Goal: Task Accomplishment & Management: Use online tool/utility

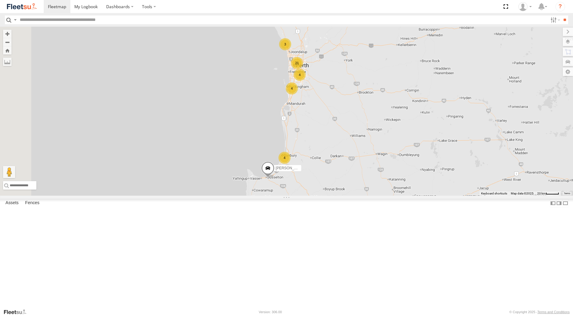
select select "**********"
click at [0, 0] on div "[PERSON_NAME] - 1GOI926 - 0475 377 301" at bounding box center [0, 0] width 0 height 0
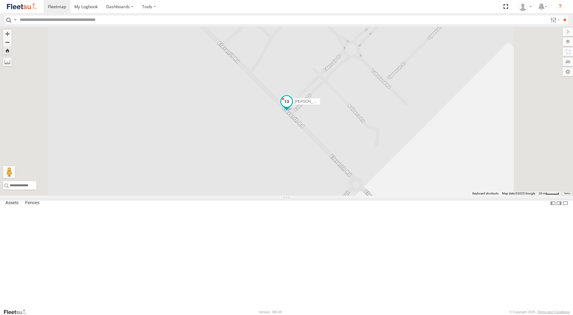
click at [292, 107] on span at bounding box center [286, 101] width 11 height 11
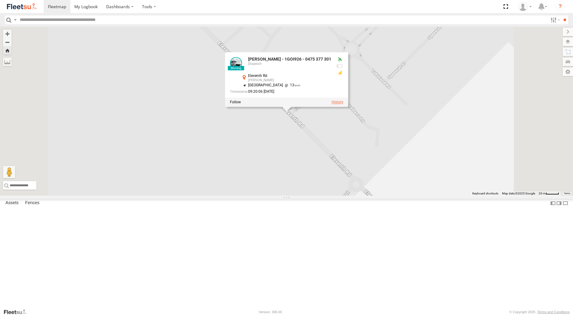
click at [343, 104] on label at bounding box center [337, 102] width 12 height 4
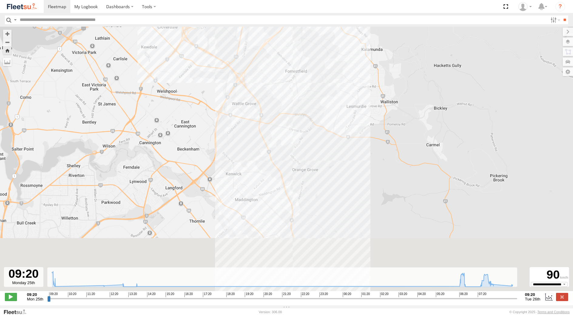
drag, startPoint x: 325, startPoint y: 204, endPoint x: 307, endPoint y: 105, distance: 100.8
click at [307, 111] on div "Rick Frijaf - 1GOI926 - 0475 377 301 09:33 Mon 13:13 Mon 13:50 Mon 06:55 Tue 08…" at bounding box center [286, 162] width 573 height 271
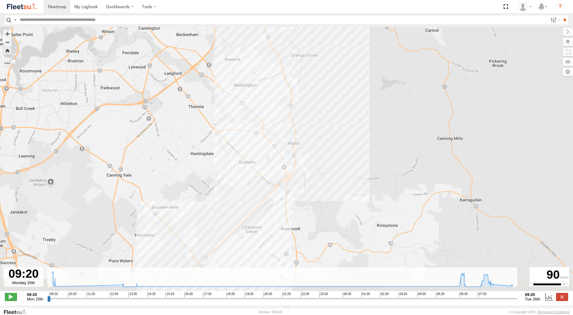
drag, startPoint x: 314, startPoint y: 202, endPoint x: 322, endPoint y: 99, distance: 104.1
click at [322, 100] on div "Rick Frijaf - 1GOI926 - 0475 377 301 09:33 Mon 13:13 Mon 13:50 Mon 06:55 Tue 08…" at bounding box center [286, 162] width 573 height 271
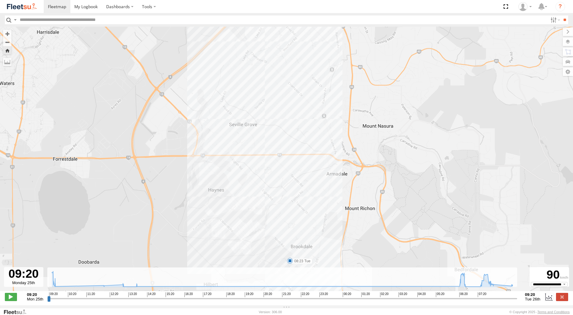
click at [290, 262] on span at bounding box center [290, 261] width 6 height 6
click at [339, 243] on div "Rick Frijaf - 1GOI926 - 0475 377 301 09:33 Mon 13:13 Mon 13:50 Mon 06:55 Tue 08…" at bounding box center [286, 162] width 573 height 271
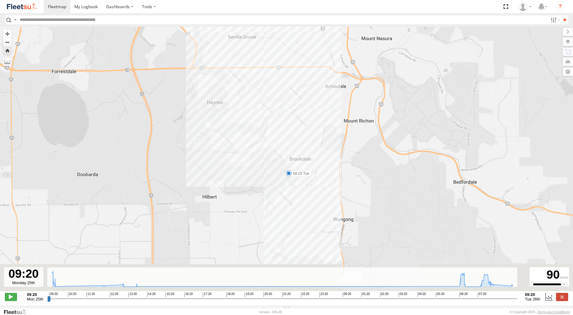
drag, startPoint x: 336, startPoint y: 241, endPoint x: 335, endPoint y: 151, distance: 89.5
click at [335, 151] on div "Rick Frijaf - 1GOI926 - 0475 377 301 09:33 Mon 13:13 Mon 13:50 Mon 06:55 Tue 08…" at bounding box center [286, 162] width 573 height 271
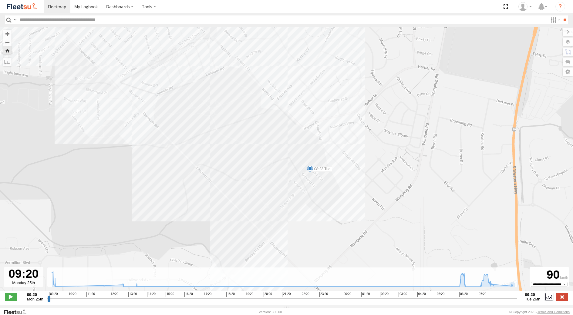
click at [562, 300] on label at bounding box center [562, 297] width 12 height 8
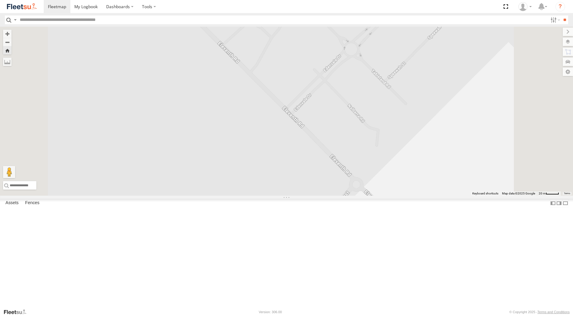
click at [0, 0] on div "[PERSON_NAME] - 1GOI925 -" at bounding box center [0, 0] width 0 height 0
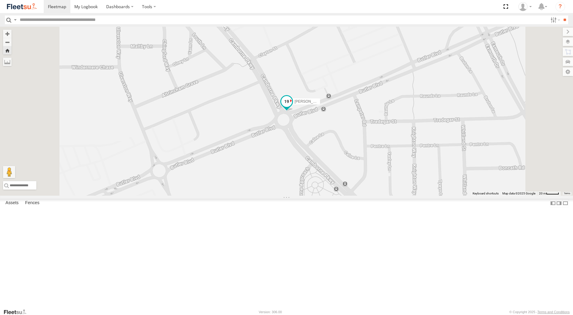
click at [292, 107] on span at bounding box center [286, 101] width 11 height 11
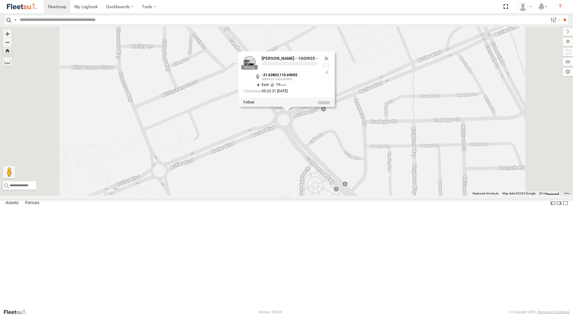
click at [330, 105] on label at bounding box center [324, 102] width 12 height 4
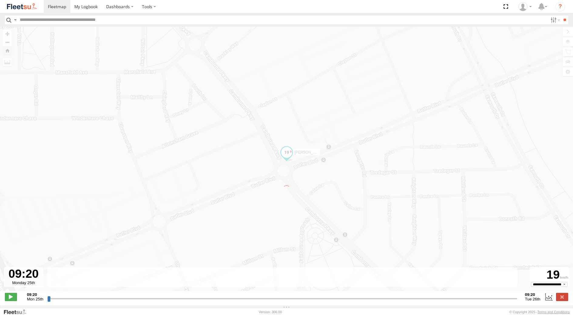
type input "**********"
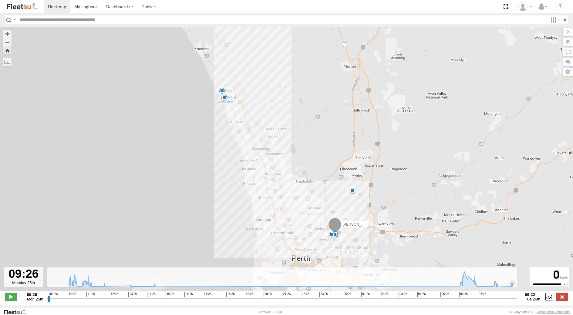
click at [565, 300] on label at bounding box center [562, 297] width 12 height 8
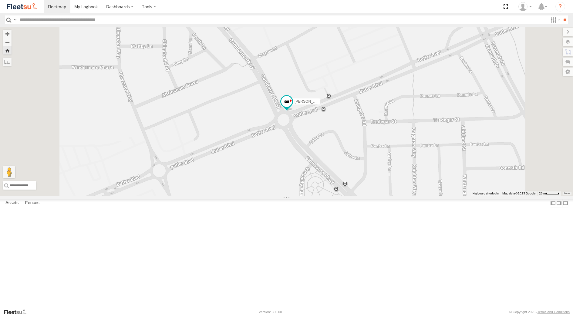
click at [0, 0] on div "[PERSON_NAME] - 1IJS864" at bounding box center [0, 0] width 0 height 0
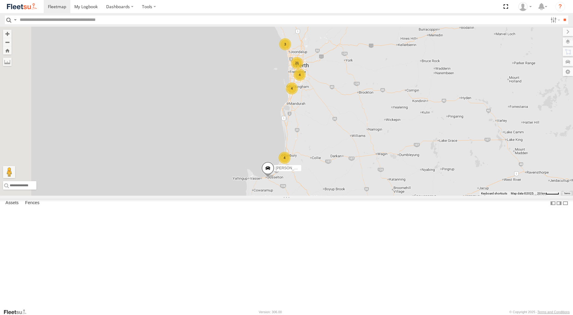
click at [0, 0] on div "[PERSON_NAME] - 1IJS864" at bounding box center [0, 0] width 0 height 0
